Goal: Transaction & Acquisition: Subscribe to service/newsletter

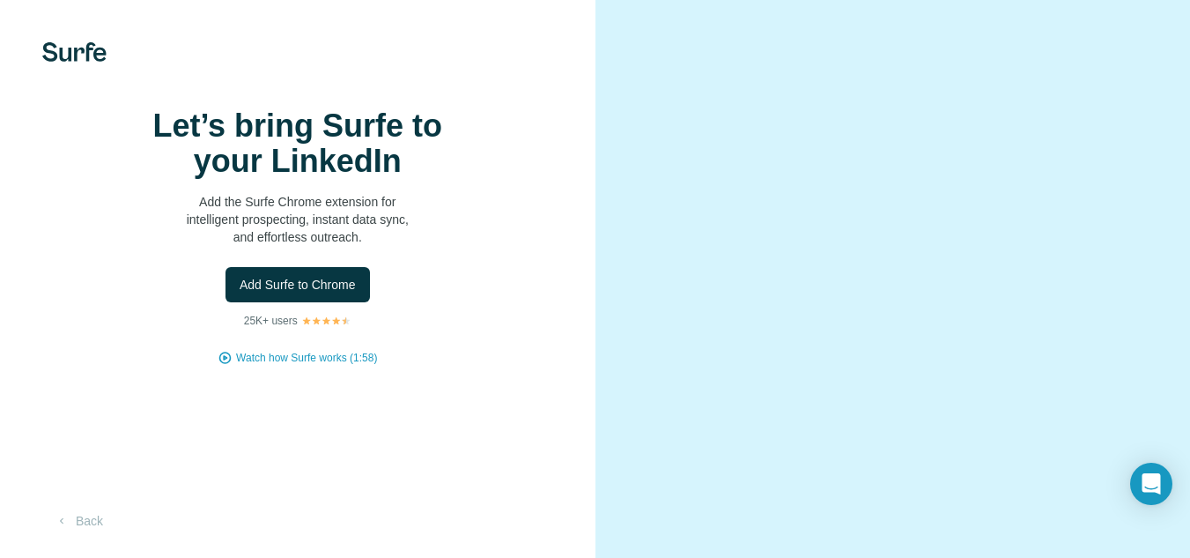
click at [341, 293] on span "Add Surfe to Chrome" at bounding box center [298, 285] width 116 height 18
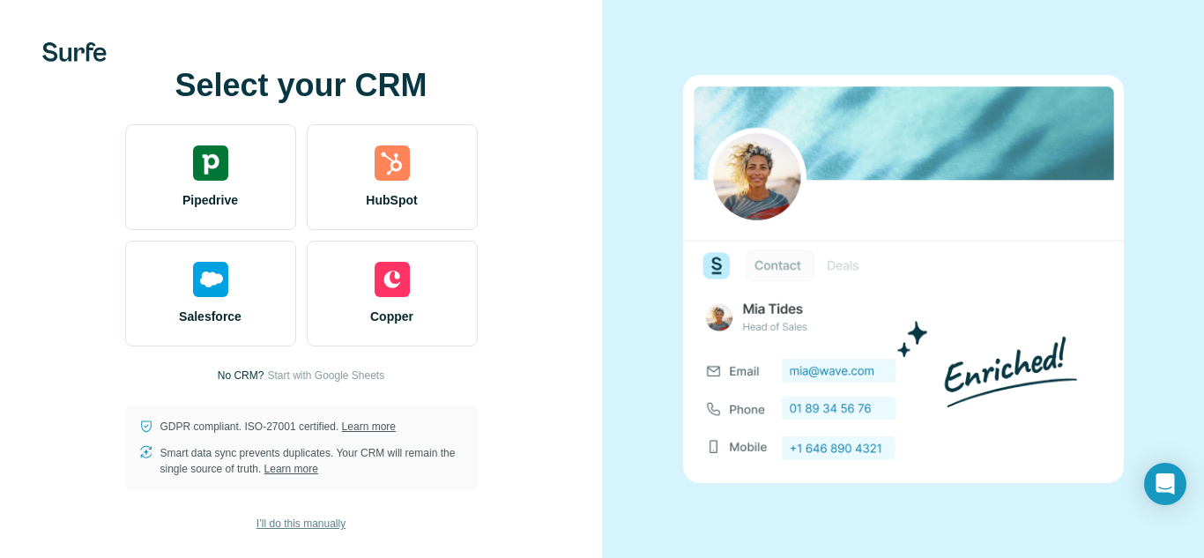
click at [317, 524] on span "I’ll do this manually" at bounding box center [300, 523] width 89 height 16
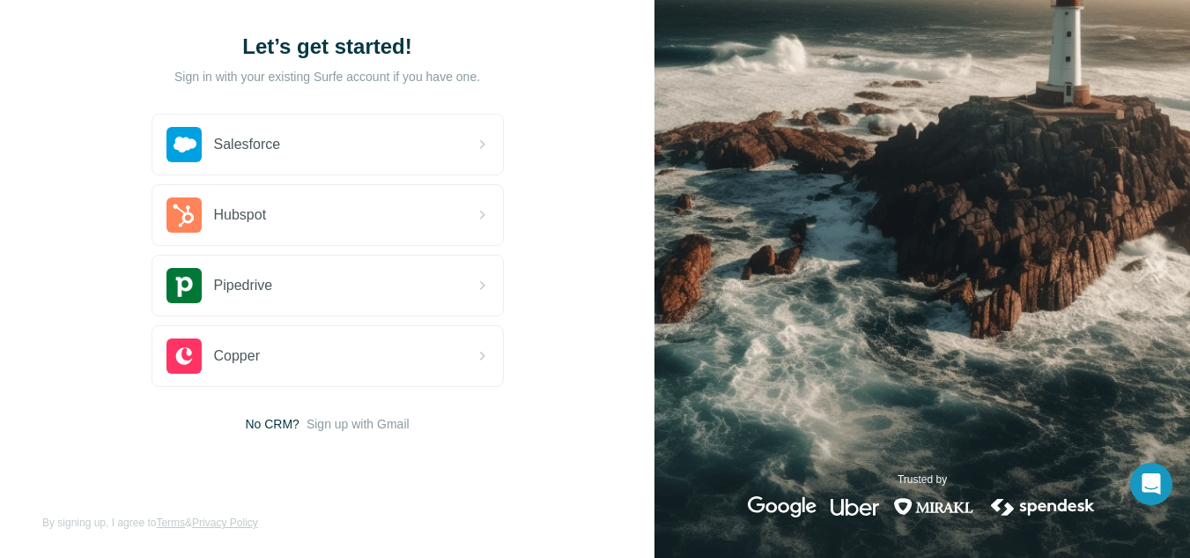
scroll to position [93, 0]
click at [356, 427] on span "Sign up with Gmail" at bounding box center [358, 425] width 103 height 18
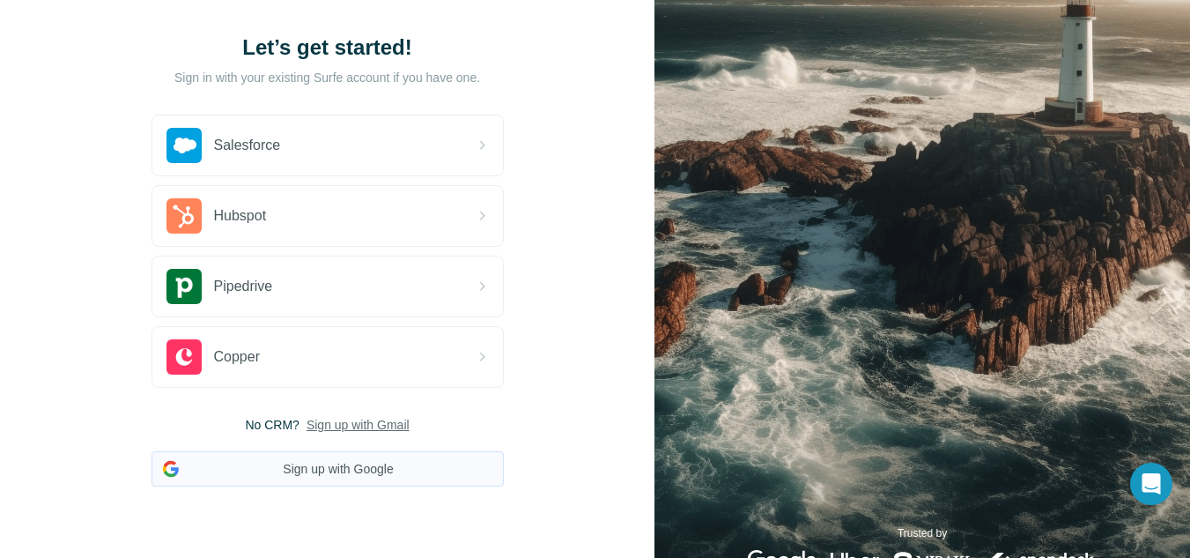
click at [345, 468] on button "Sign up with Google" at bounding box center [328, 468] width 352 height 35
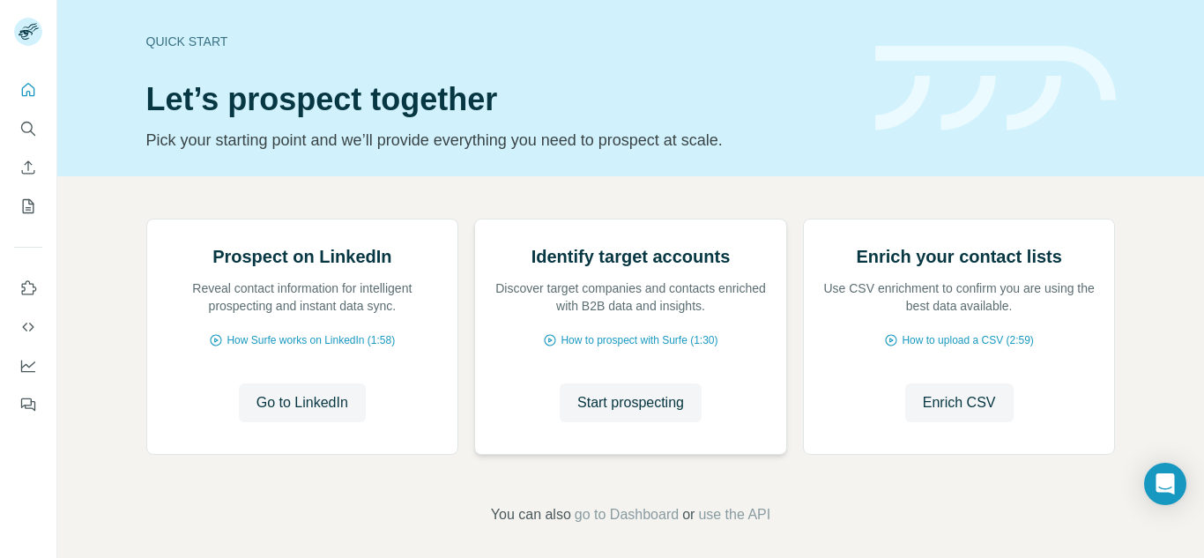
scroll to position [183, 0]
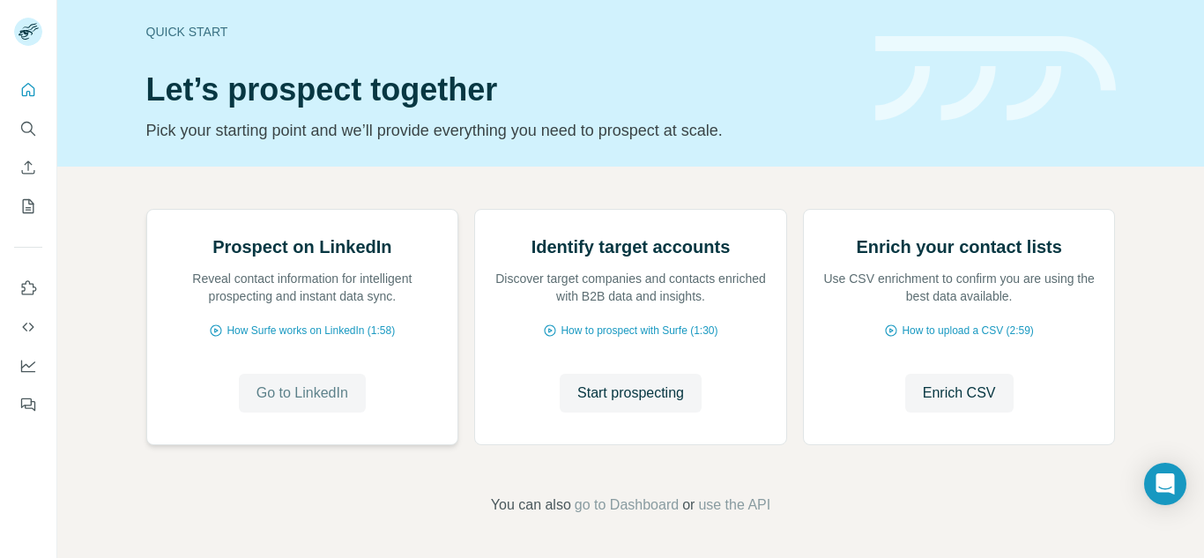
click at [309, 396] on span "Go to LinkedIn" at bounding box center [302, 392] width 92 height 21
